Goal: Find specific page/section: Find specific page/section

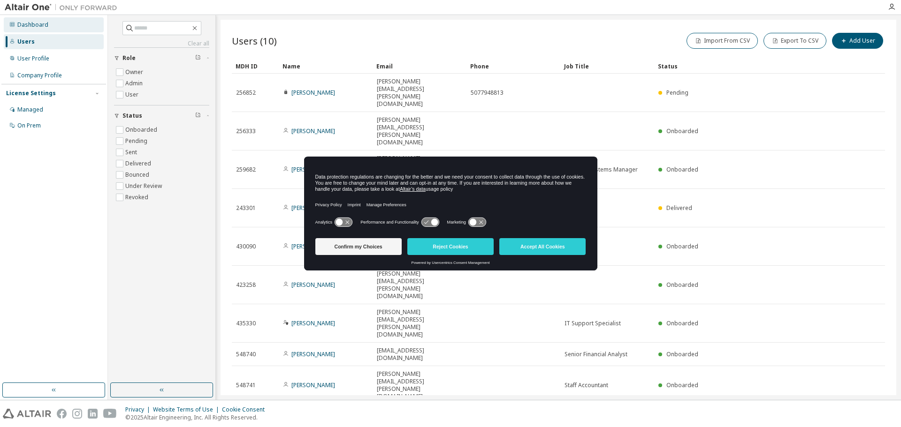
click at [22, 26] on div "Dashboard" at bounding box center [32, 25] width 31 height 8
